Goal: Navigation & Orientation: Understand site structure

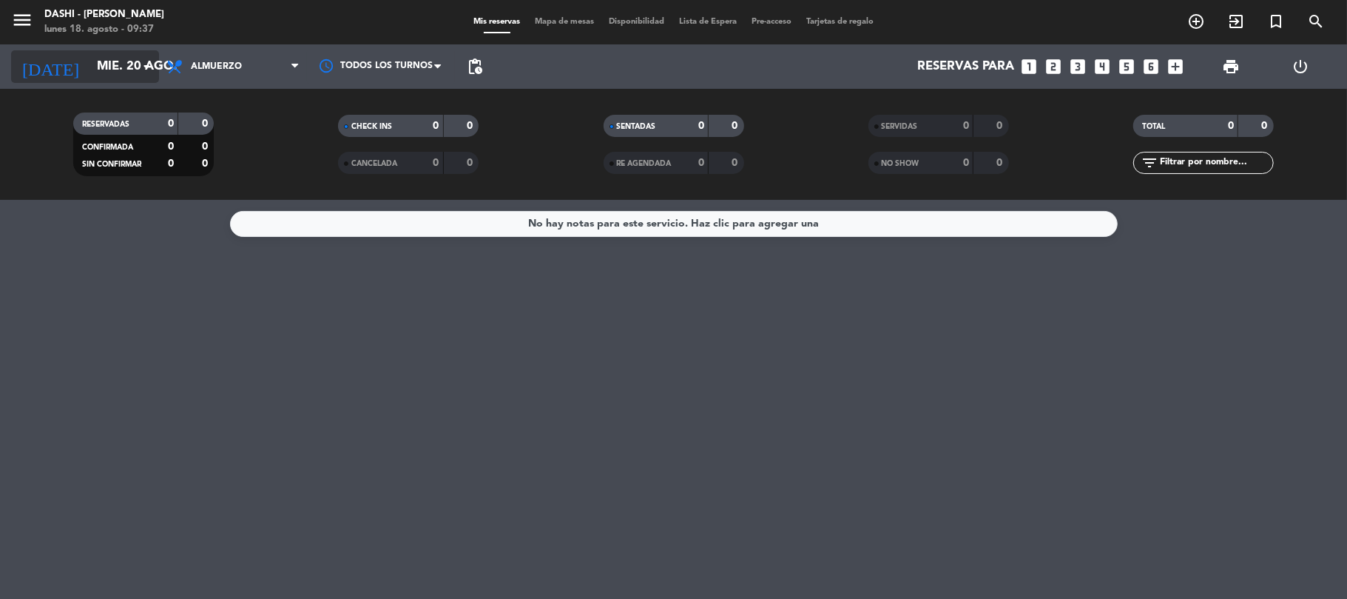
click at [132, 56] on input "mié. 20 ago." at bounding box center [170, 67] width 160 height 29
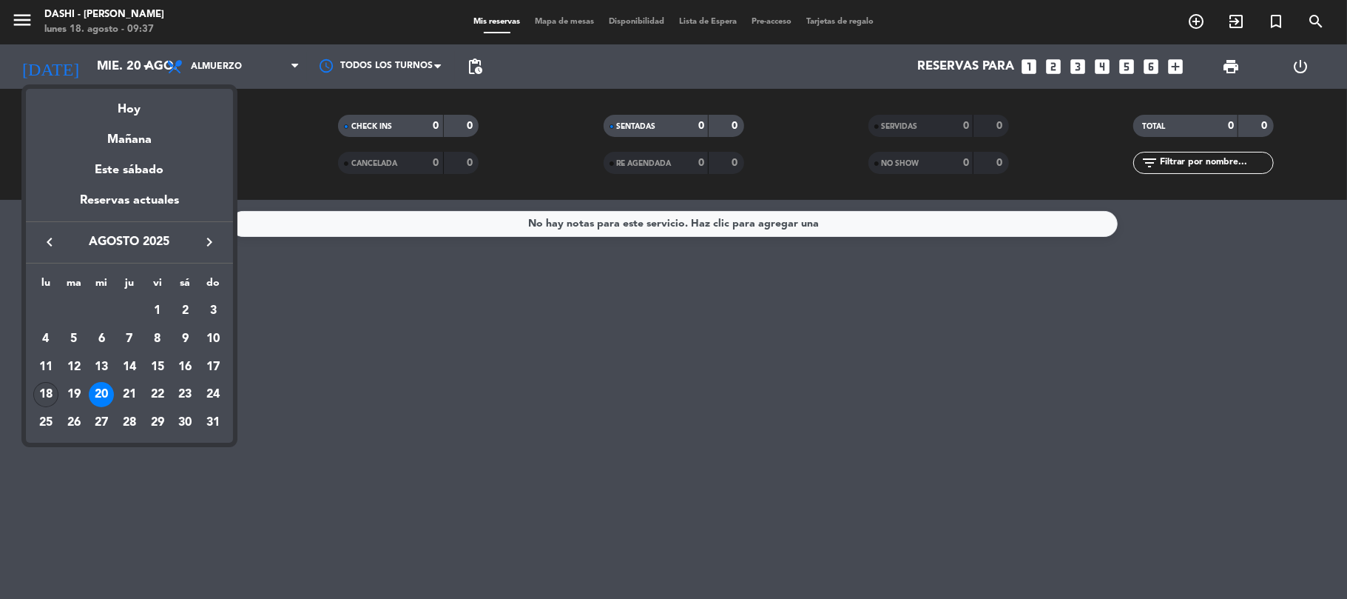
click at [50, 388] on div "18" at bounding box center [45, 394] width 25 height 25
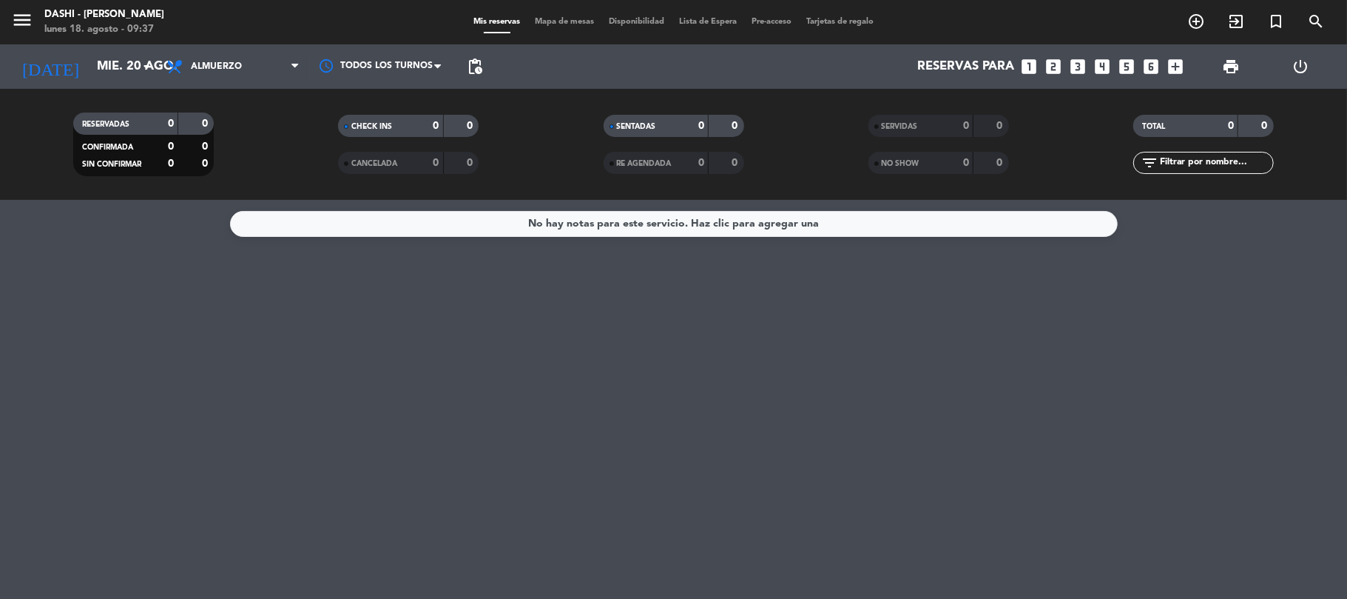
type input "lun. 18 ago."
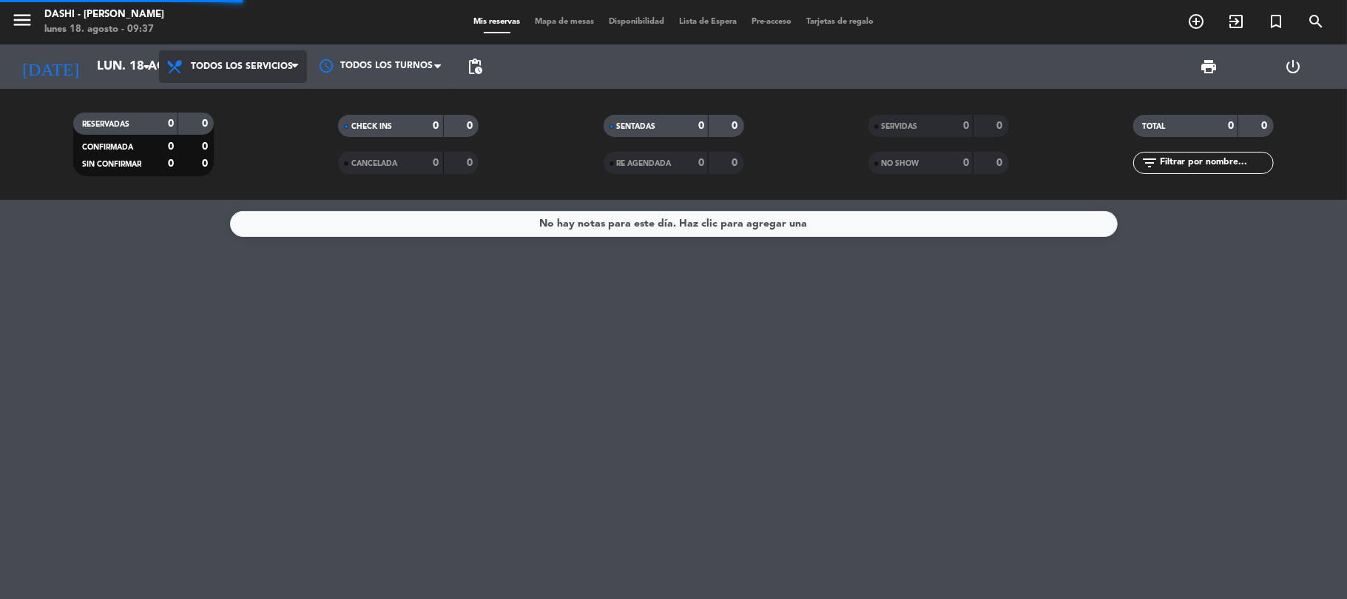
click at [255, 96] on div "menu Dashi - [PERSON_NAME] [DATE] 18. agosto - 09:37 Mis reservas Mapa de mesas…" at bounding box center [673, 100] width 1347 height 200
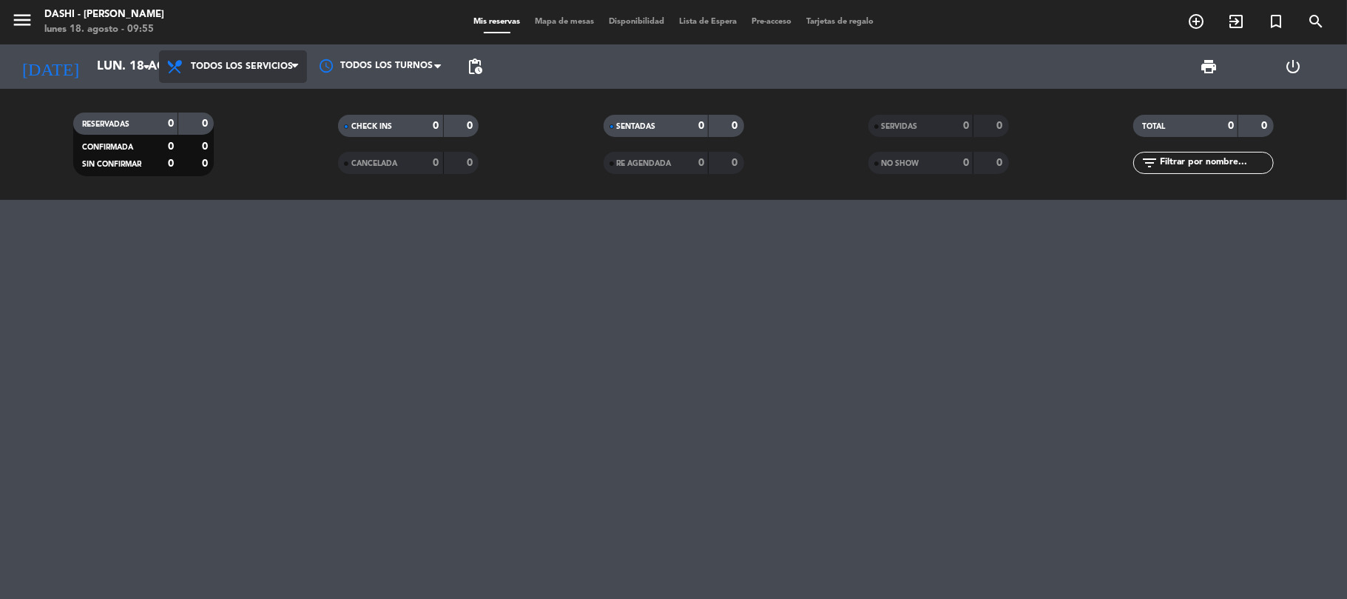
click at [193, 64] on span "Todos los servicios" at bounding box center [242, 66] width 102 height 10
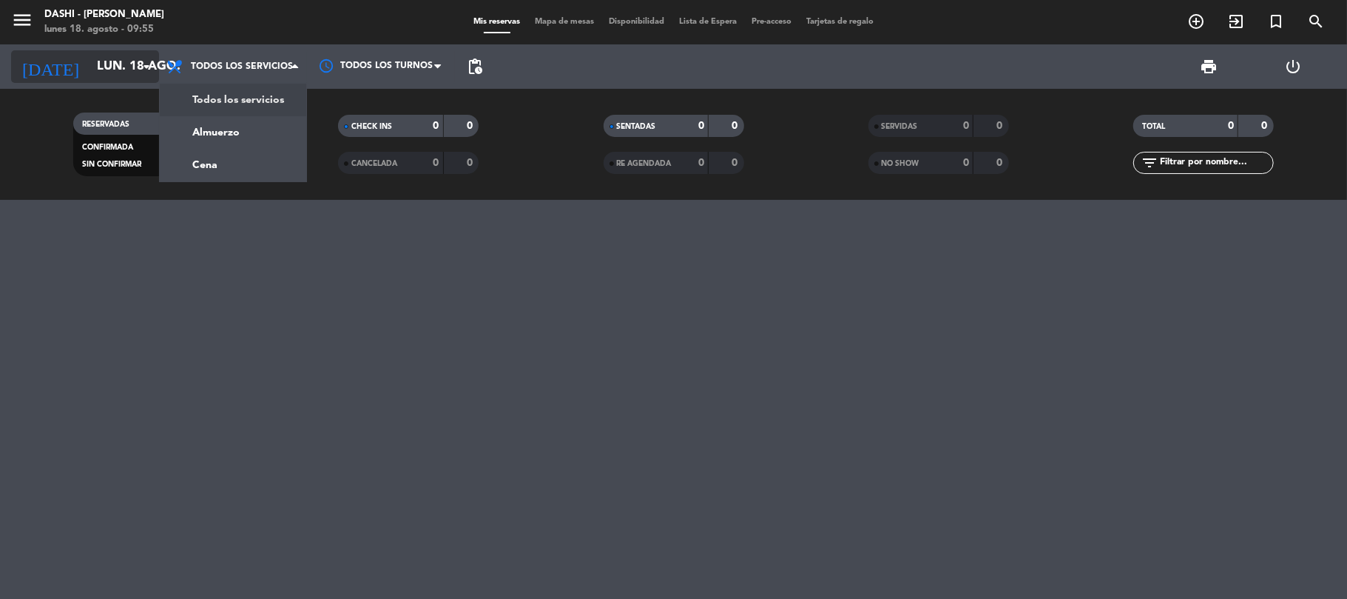
click at [133, 54] on input "lun. 18 ago." at bounding box center [170, 67] width 160 height 29
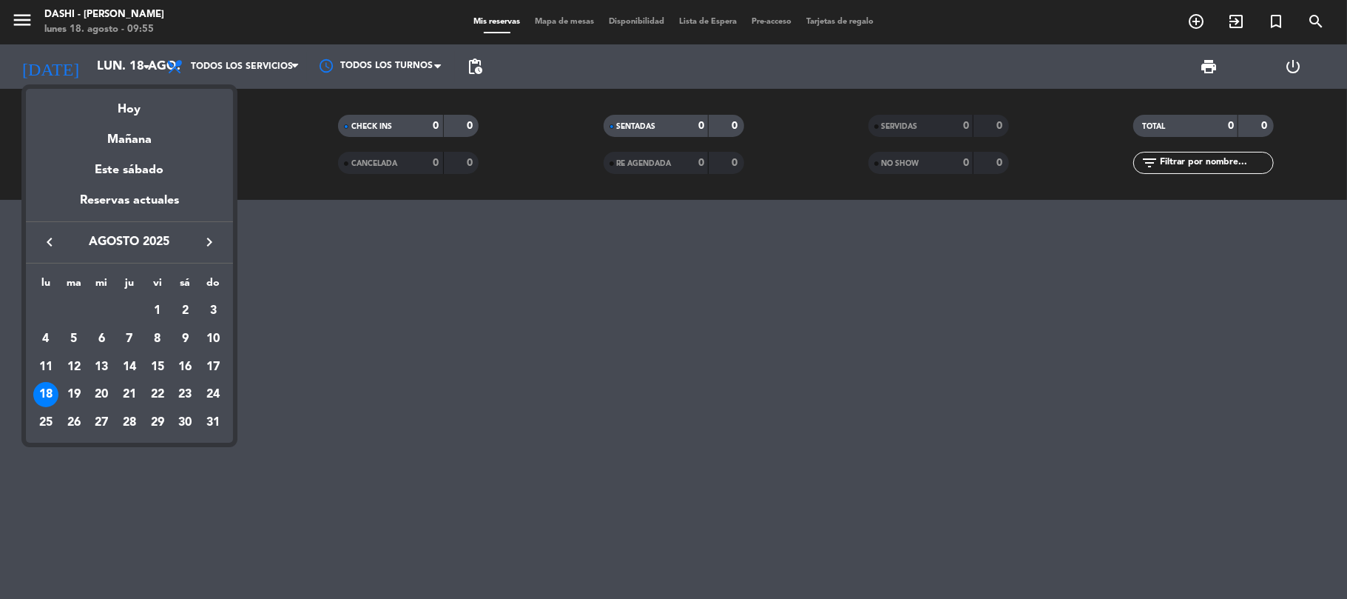
click at [203, 54] on div at bounding box center [673, 299] width 1347 height 599
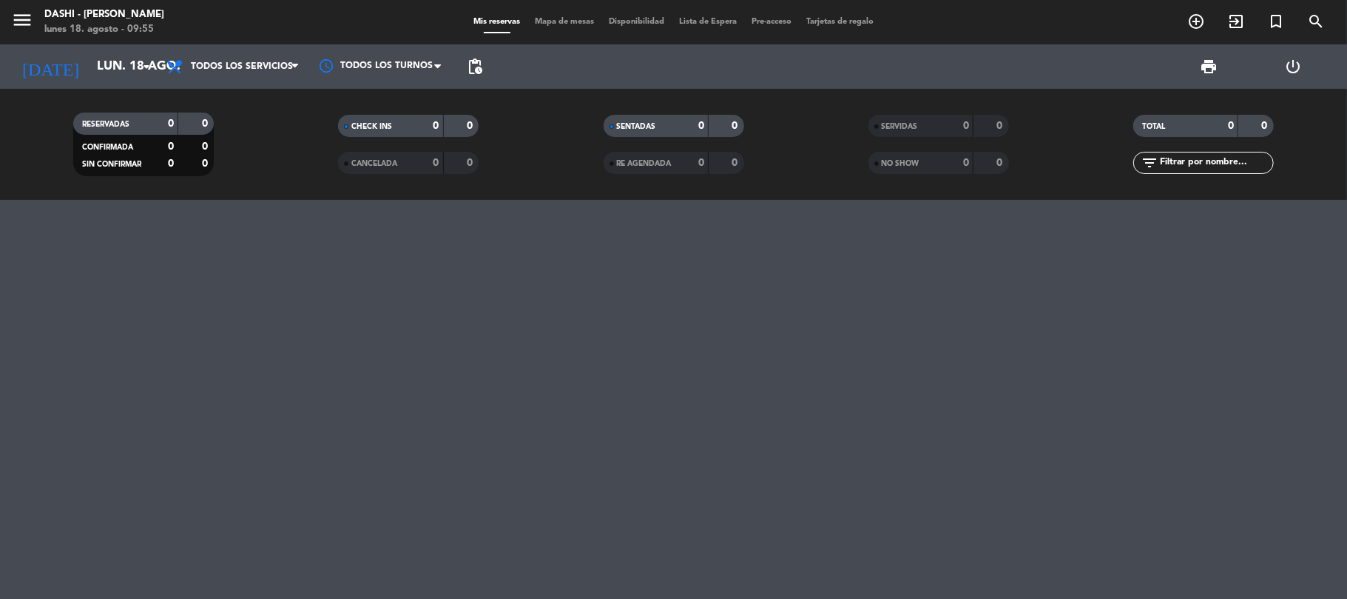
click at [560, 28] on div "Mis reservas Mapa de mesas Disponibilidad Lista de Espera Pre-acceso Tarjetas d…" at bounding box center [673, 22] width 415 height 13
click at [266, 67] on span "Todos los servicios" at bounding box center [242, 66] width 102 height 10
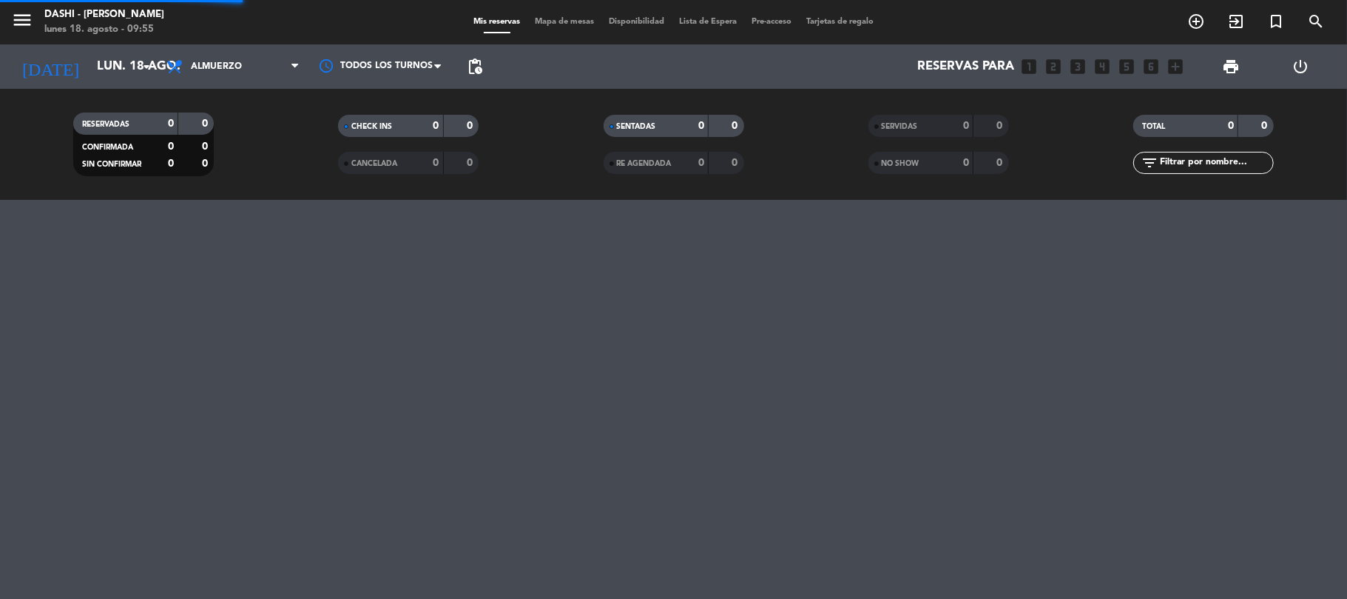
click at [223, 139] on div "menu Dashi - [PERSON_NAME] [DATE] 18. agosto - 09:55 Mis reservas Mapa de mesas…" at bounding box center [673, 100] width 1347 height 200
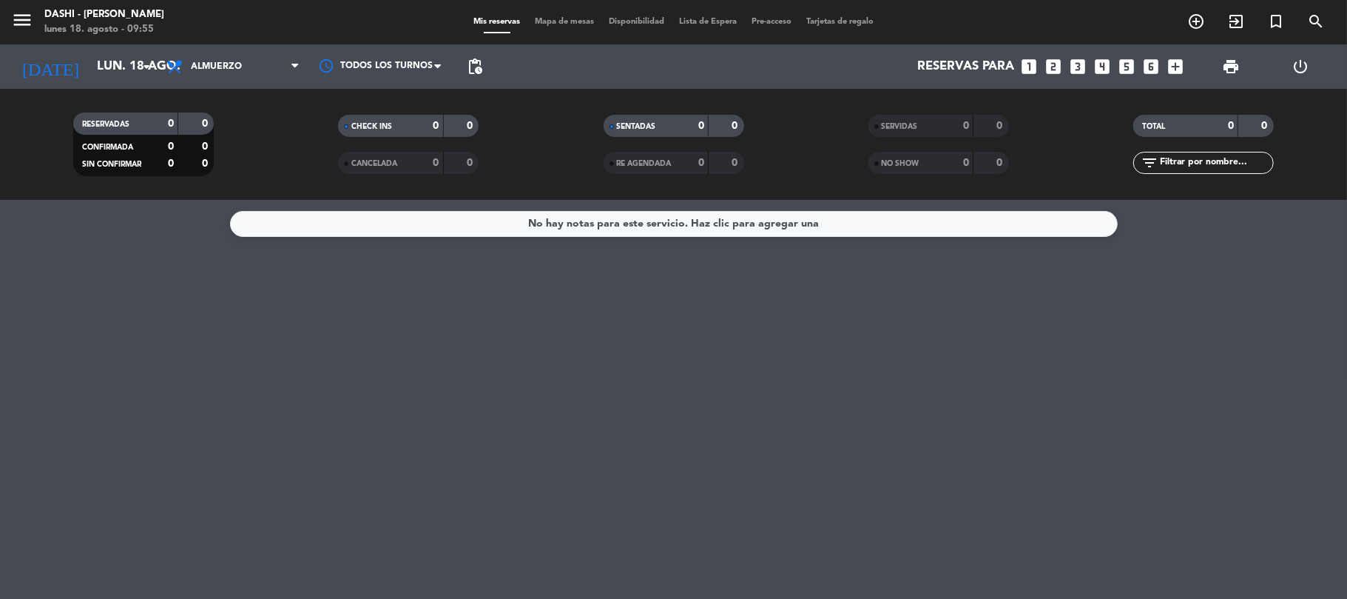
click at [578, 21] on span "Mapa de mesas" at bounding box center [565, 22] width 74 height 8
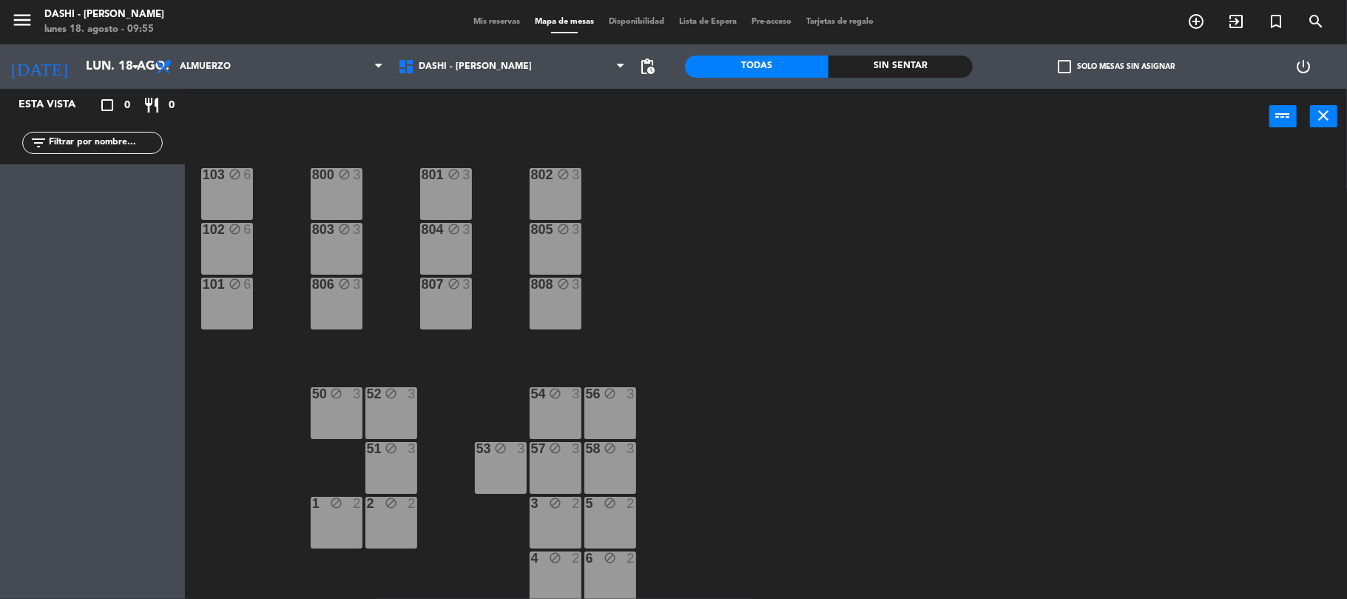
scroll to position [7, 0]
drag, startPoint x: 395, startPoint y: 501, endPoint x: 362, endPoint y: 515, distance: 36.1
click at [395, 502] on icon "block" at bounding box center [391, 502] width 13 height 13
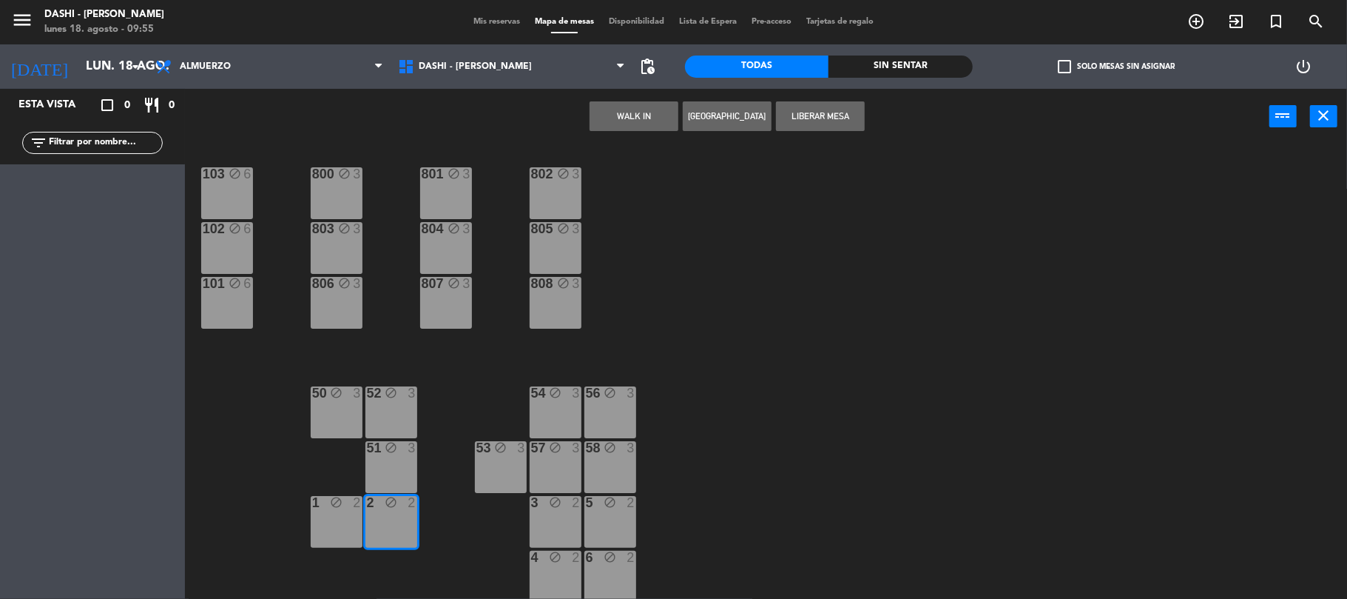
click at [394, 513] on div "2 block 2" at bounding box center [392, 522] width 52 height 52
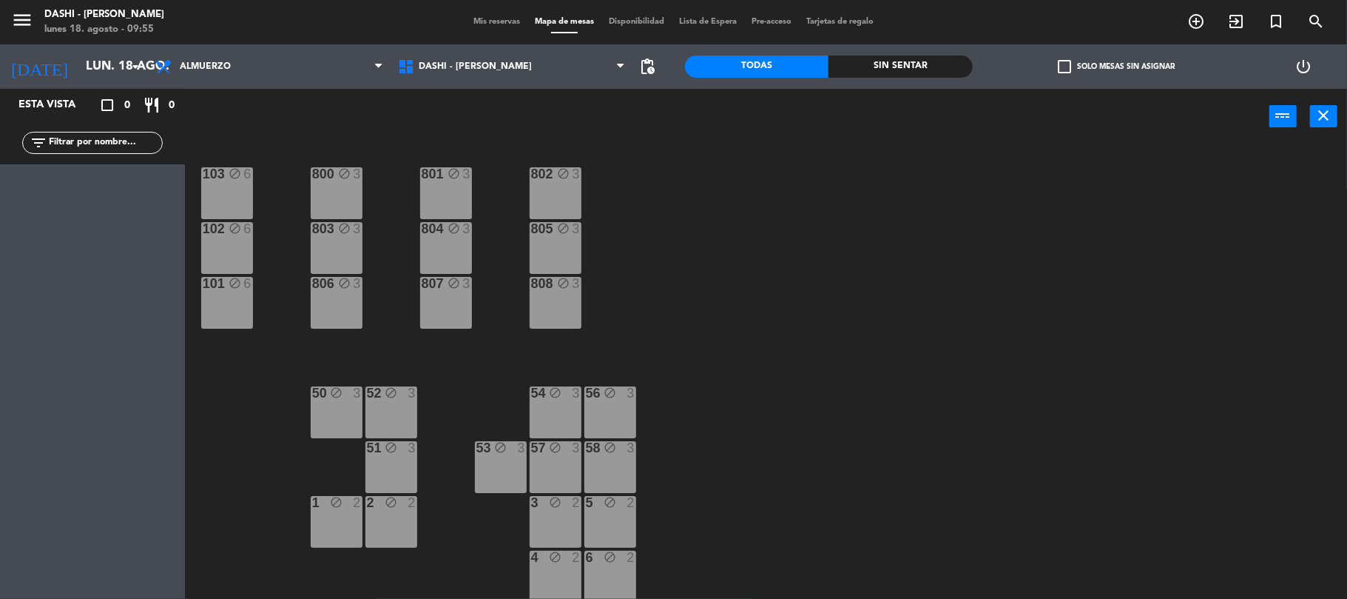
click at [252, 48] on div "Almuerzo Cena Almuerzo Almuerzo Cena" at bounding box center [269, 66] width 243 height 44
click at [252, 75] on span "Almuerzo" at bounding box center [269, 66] width 243 height 33
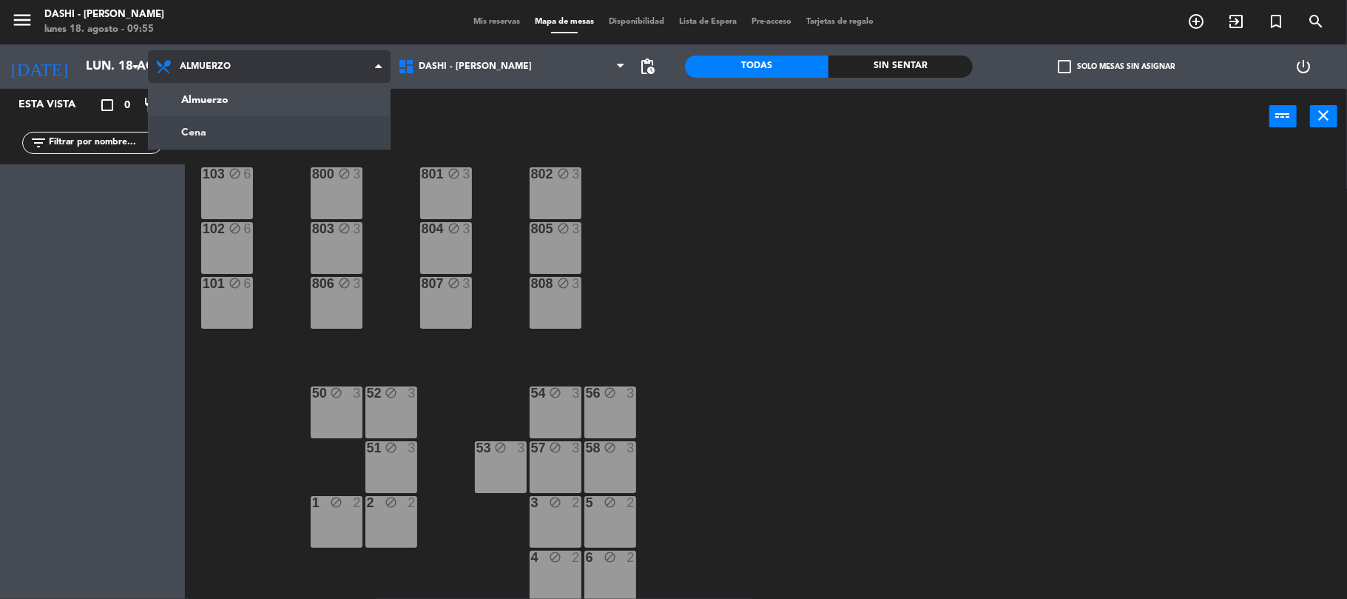
scroll to position [0, 0]
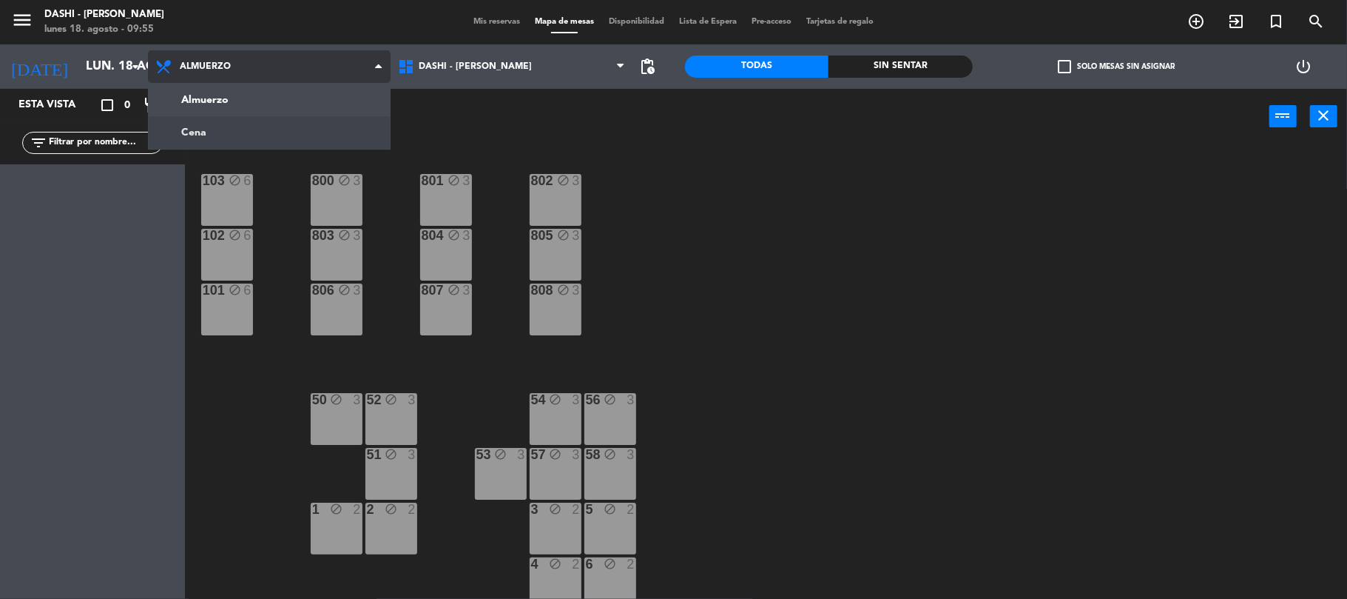
click at [269, 133] on ng-component "menu Dashi - [PERSON_NAME] [DATE] 18. agosto - 09:55 Mis reservas Mapa de mesas…" at bounding box center [673, 301] width 1347 height 602
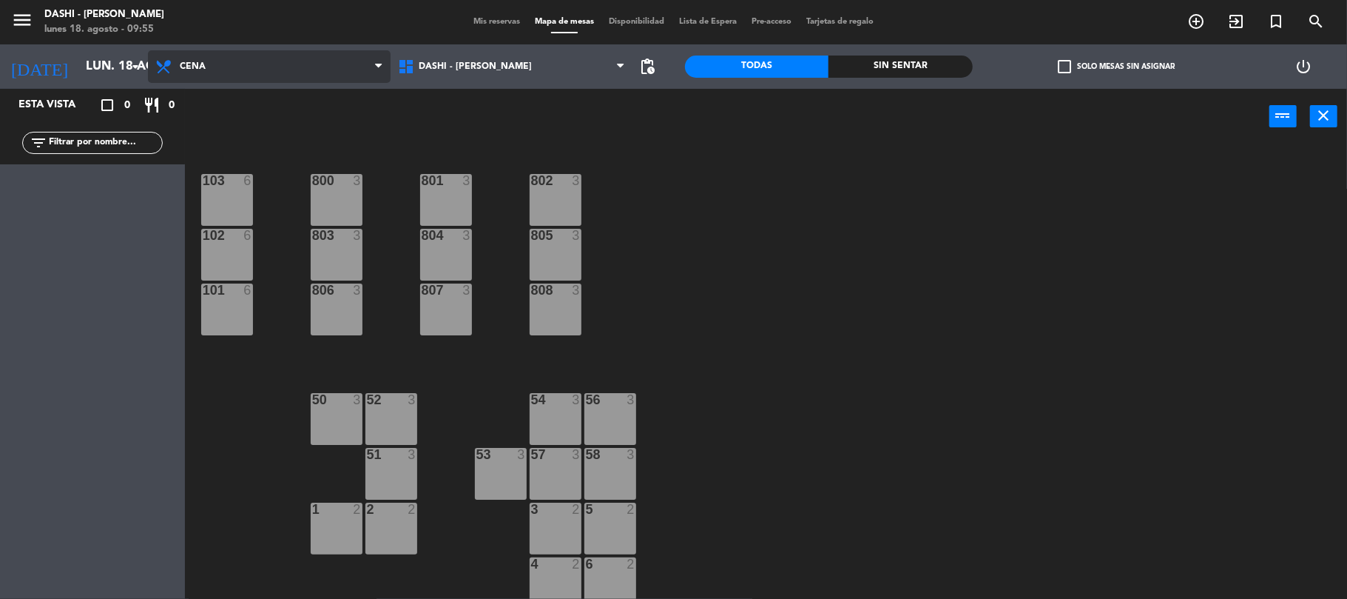
click at [241, 59] on span "Cena" at bounding box center [269, 66] width 243 height 33
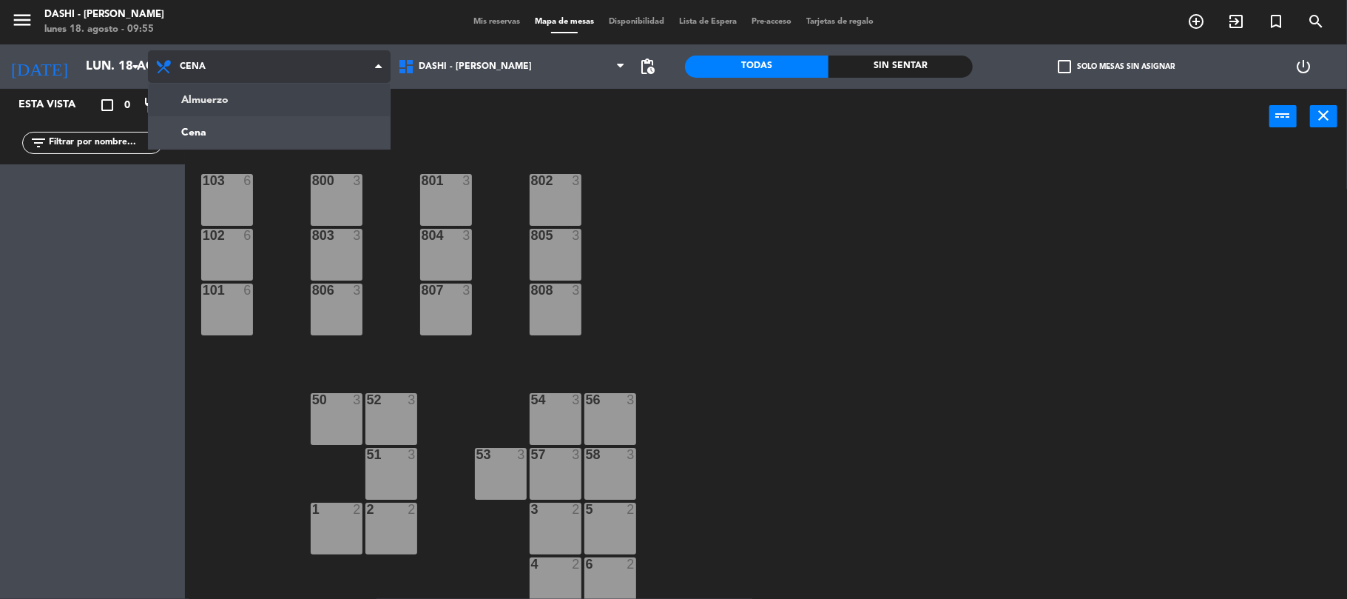
click at [274, 113] on ng-component "menu Dashi - [PERSON_NAME] [DATE] 18. agosto - 09:55 Mis reservas Mapa de mesas…" at bounding box center [673, 301] width 1347 height 602
